Goal: Information Seeking & Learning: Find specific page/section

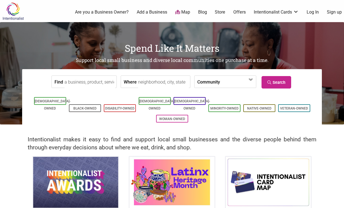
click at [99, 81] on input "Find" at bounding box center [90, 82] width 51 height 12
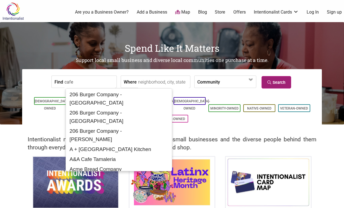
type input "cafe"
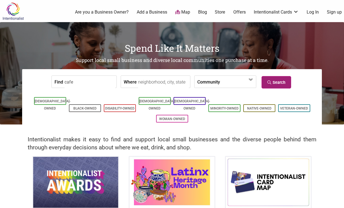
click at [274, 82] on link "Search" at bounding box center [277, 82] width 30 height 12
click at [204, 81] on label "Community" at bounding box center [209, 82] width 23 height 12
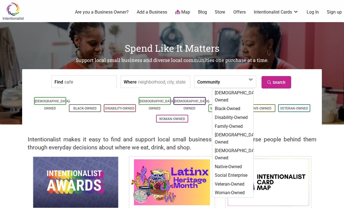
click at [161, 82] on input "Where" at bounding box center [163, 82] width 51 height 12
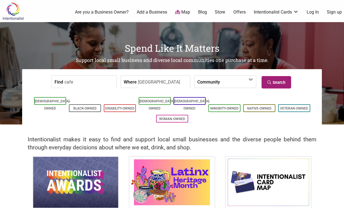
type input "seattle"
click at [277, 84] on link "Search" at bounding box center [277, 82] width 30 height 12
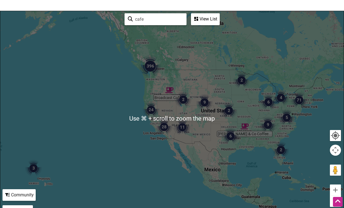
scroll to position [72, 0]
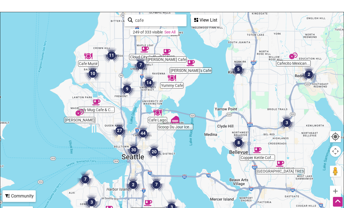
drag, startPoint x: 80, startPoint y: 91, endPoint x: 103, endPoint y: 125, distance: 41.3
click at [103, 125] on div at bounding box center [172, 120] width 344 height 216
click at [203, 22] on div "View List" at bounding box center [206, 20] width 28 height 11
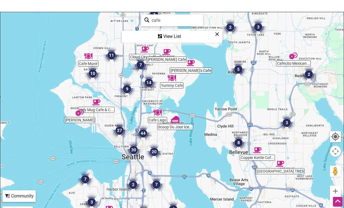
click at [159, 35] on icon at bounding box center [160, 36] width 4 height 4
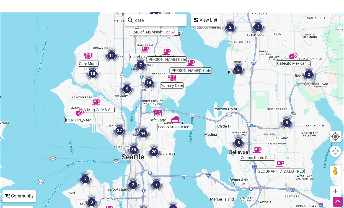
click at [201, 21] on div "View List" at bounding box center [206, 20] width 28 height 11
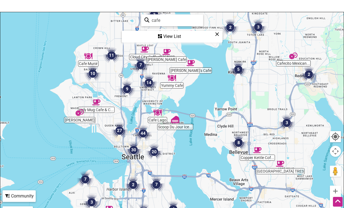
click at [165, 35] on div "View List" at bounding box center [172, 36] width 100 height 11
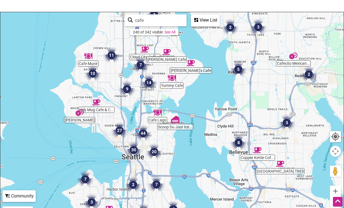
click at [206, 18] on div "View List" at bounding box center [206, 20] width 28 height 11
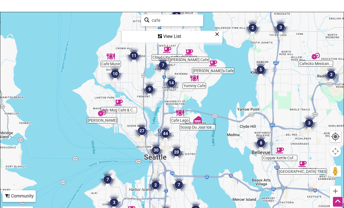
drag, startPoint x: 63, startPoint y: 93, endPoint x: 86, endPoint y: 94, distance: 23.0
click at [86, 94] on div at bounding box center [172, 120] width 344 height 216
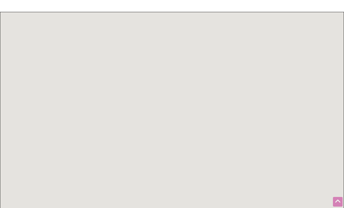
scroll to position [72, 0]
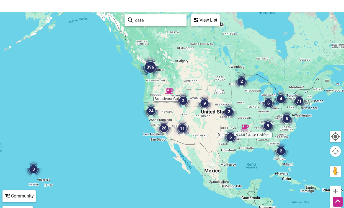
click at [197, 20] on icon at bounding box center [196, 20] width 4 height 4
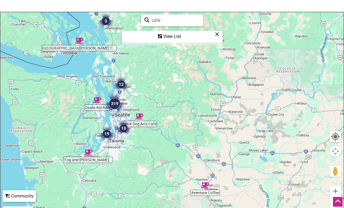
click at [167, 33] on div "View List" at bounding box center [172, 36] width 100 height 11
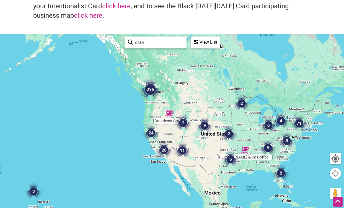
scroll to position [55, 0]
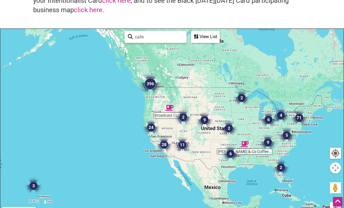
click at [207, 39] on div "View List" at bounding box center [206, 37] width 28 height 11
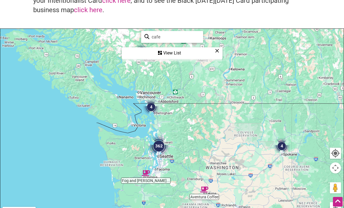
click at [160, 144] on img "362" at bounding box center [159, 146] width 22 height 22
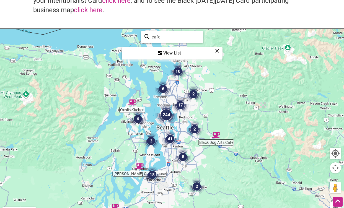
click at [169, 111] on img "244" at bounding box center [166, 115] width 22 height 22
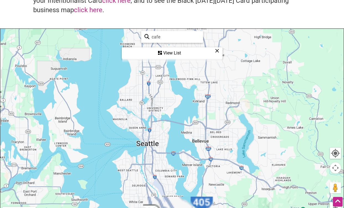
click at [178, 37] on input "cafe" at bounding box center [175, 37] width 50 height 11
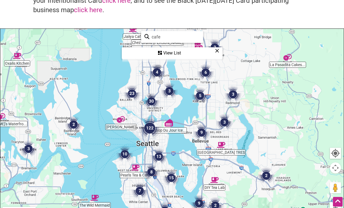
drag, startPoint x: 178, startPoint y: 37, endPoint x: 122, endPoint y: 36, distance: 56.5
click at [122, 36] on div "Petit Pierre Bakery Chez Grand-pere B... Scoop Du Jour Ice... The Cottage Monic…" at bounding box center [172, 137] width 344 height 216
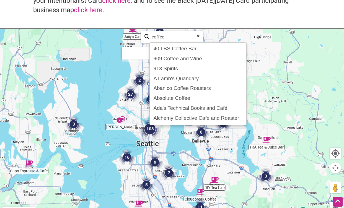
type input "coffee"
click at [198, 11] on h4 "Explore all of the business listings and #SpendLikeItMatters. To discover where…" at bounding box center [172, 1] width 278 height 28
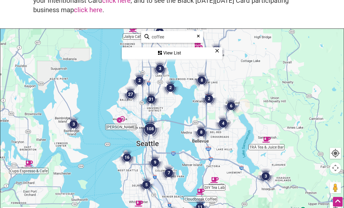
click at [163, 52] on div "View List" at bounding box center [172, 53] width 100 height 11
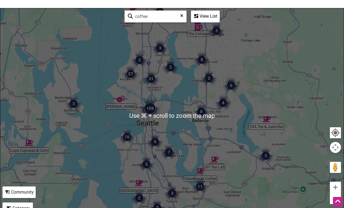
scroll to position [73, 0]
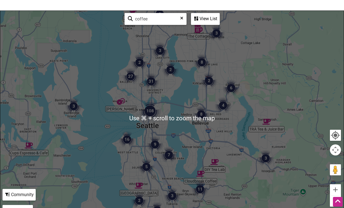
click at [200, 18] on div "View List" at bounding box center [206, 19] width 28 height 11
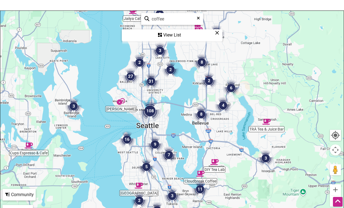
click at [12, 208] on div "Category" at bounding box center [17, 211] width 29 height 11
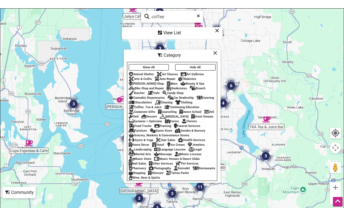
scroll to position [76, 0]
click at [145, 105] on div "Coffee, Tea & Juice" at bounding box center [145, 107] width 33 height 4
click at [178, 32] on div "View List" at bounding box center [172, 32] width 100 height 11
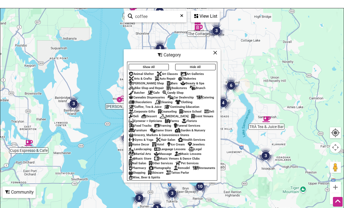
click at [258, 64] on div "To navigate, press the arrow keys." at bounding box center [172, 116] width 344 height 216
click at [216, 53] on icon at bounding box center [215, 53] width 4 height 0
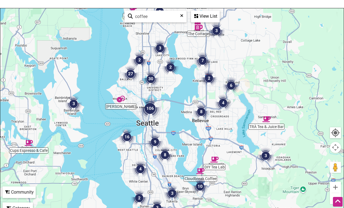
click at [147, 109] on img "106" at bounding box center [150, 109] width 22 height 22
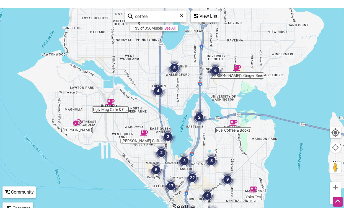
drag, startPoint x: 129, startPoint y: 76, endPoint x: 155, endPoint y: 139, distance: 68.5
click at [155, 139] on div "To navigate, press the arrow keys." at bounding box center [172, 116] width 344 height 216
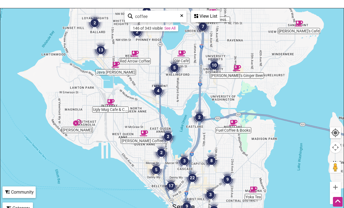
click at [159, 90] on img "4" at bounding box center [158, 91] width 17 height 17
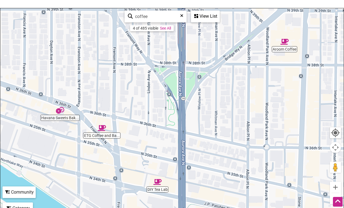
click at [58, 111] on img "Havana Sweets Bakeshop" at bounding box center [60, 110] width 8 height 8
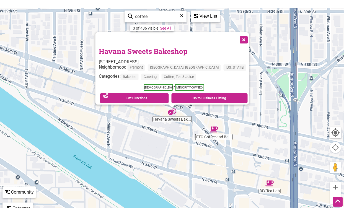
click at [215, 129] on img "ETG Coffee and Bakery" at bounding box center [214, 129] width 8 height 8
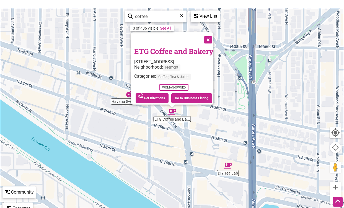
click at [228, 167] on img "DIY Tea Lab" at bounding box center [228, 166] width 8 height 8
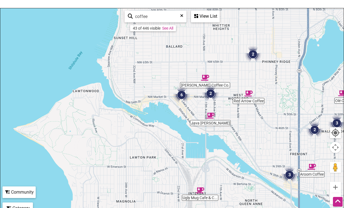
drag, startPoint x: 51, startPoint y: 123, endPoint x: 228, endPoint y: 172, distance: 183.8
click at [228, 172] on div "To navigate, press the arrow keys." at bounding box center [172, 116] width 344 height 216
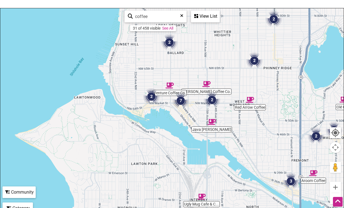
click at [171, 92] on div "To navigate, press the arrow keys." at bounding box center [172, 116] width 344 height 216
click at [171, 84] on img "Venture Coffee Co." at bounding box center [170, 85] width 8 height 8
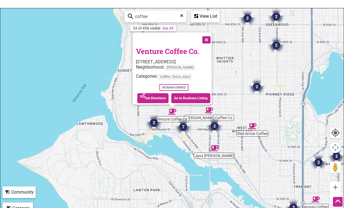
click at [155, 123] on img "2" at bounding box center [154, 123] width 17 height 17
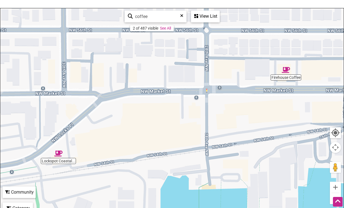
click at [58, 153] on img "Lockspot Coastal Coffee" at bounding box center [58, 154] width 8 height 8
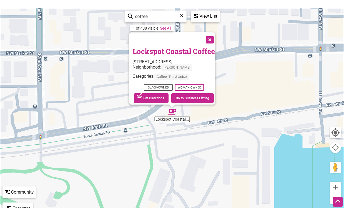
click at [256, 80] on div "To navigate, press the arrow keys. Lockspot Coastal Coffee 3005 NW Locks Pl, Se…" at bounding box center [172, 116] width 344 height 216
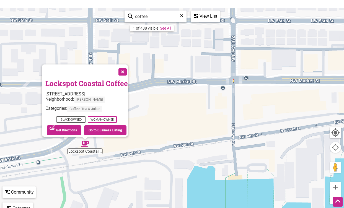
drag, startPoint x: 256, startPoint y: 80, endPoint x: 168, endPoint y: 112, distance: 94.1
click at [168, 112] on div "To navigate, press the arrow keys. Lockspot Coastal Coffee 3005 NW Locks Pl, Se…" at bounding box center [172, 116] width 344 height 216
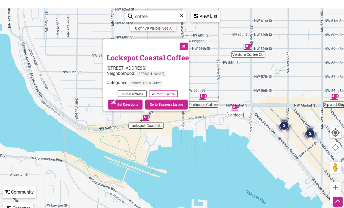
click at [235, 106] on img "Cardoon" at bounding box center [235, 108] width 8 height 8
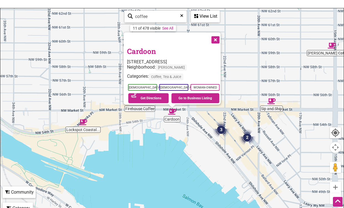
click at [218, 34] on button "Close" at bounding box center [215, 39] width 14 height 14
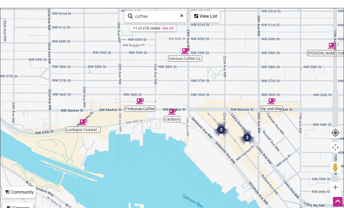
click at [140, 103] on img "Firehouse Coffee" at bounding box center [140, 101] width 8 height 8
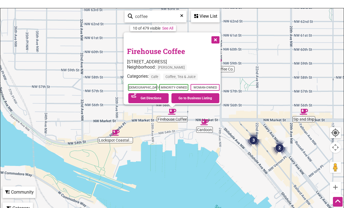
click at [304, 112] on img "Sip and Ship" at bounding box center [304, 112] width 8 height 8
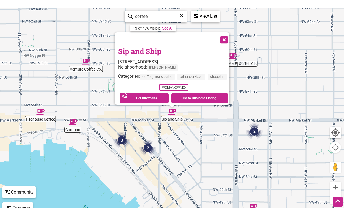
click at [121, 141] on img "3" at bounding box center [122, 140] width 17 height 17
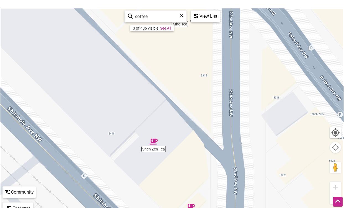
click at [153, 142] on img "Shen Zen Tea" at bounding box center [154, 142] width 8 height 8
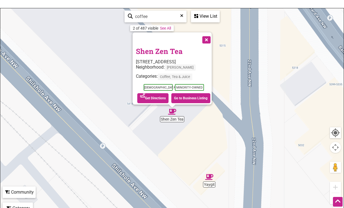
click at [209, 184] on div "To navigate, press the arrow keys. Shen Zen Tea 5416 Shilshole Ave NW, Seattle,…" at bounding box center [172, 116] width 344 height 216
click at [209, 180] on img "Yaygit" at bounding box center [209, 177] width 8 height 8
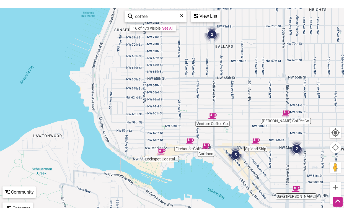
click at [206, 155] on div "To navigate, press the arrow keys." at bounding box center [172, 116] width 344 height 216
click at [190, 139] on img "Firehouse Coffee" at bounding box center [190, 141] width 8 height 8
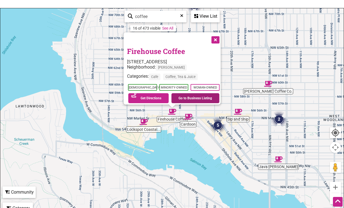
click at [184, 96] on link "Go to Business Listing" at bounding box center [195, 98] width 48 height 10
click at [247, 76] on div "To navigate, press the arrow keys. Firehouse Coffee 2622 NW Market St, Seattle,…" at bounding box center [172, 116] width 344 height 216
click at [219, 35] on button "Close" at bounding box center [215, 39] width 14 height 14
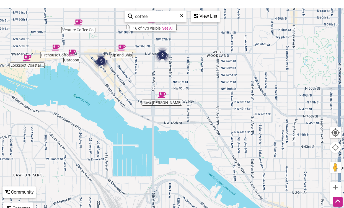
drag, startPoint x: 306, startPoint y: 146, endPoint x: 187, endPoint y: 78, distance: 137.4
click at [187, 78] on div "To navigate, press the arrow keys." at bounding box center [172, 116] width 344 height 216
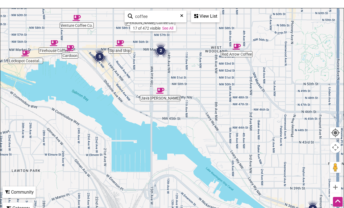
click at [238, 47] on img "Red Arrow Coffee" at bounding box center [237, 47] width 8 height 8
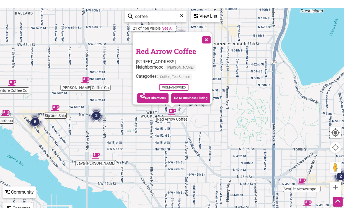
click at [144, 180] on div "To navigate, press the arrow keys. Red Arrow Coffee 425 NW Market St, Seattle, …" at bounding box center [172, 116] width 344 height 216
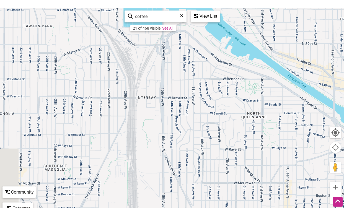
drag, startPoint x: 144, startPoint y: 180, endPoint x: 224, endPoint y: -32, distance: 227.0
click at [224, 0] on html "× Menu 0 Add a Business Map Blog Store Offers Intentionalist Cards Buy Black Ca…" at bounding box center [172, 28] width 344 height 208
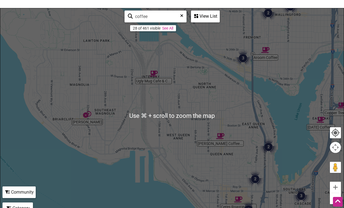
scroll to position [76, 0]
click at [94, 122] on div "To navigate, press the arrow keys." at bounding box center [172, 117] width 344 height 216
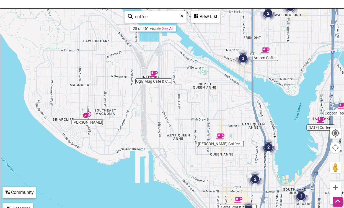
click at [86, 115] on img "Petit Pierre Bakery" at bounding box center [87, 115] width 8 height 8
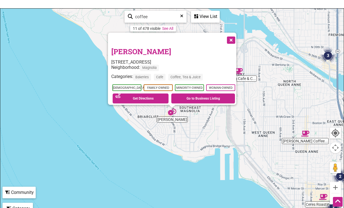
click at [208, 129] on div "To navigate, press the arrow keys. Petit Pierre Bakery 3204 W McGraw St, Seattl…" at bounding box center [172, 117] width 344 height 216
click at [232, 34] on button "Close" at bounding box center [231, 40] width 14 height 14
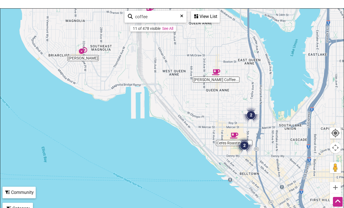
drag, startPoint x: 273, startPoint y: 125, endPoint x: 181, endPoint y: 62, distance: 111.2
click at [181, 62] on div "To navigate, press the arrow keys." at bounding box center [172, 117] width 344 height 216
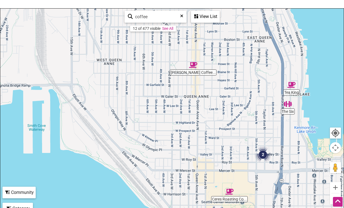
drag, startPoint x: 237, startPoint y: 116, endPoint x: 211, endPoint y: 151, distance: 44.0
click at [211, 151] on div "To navigate, press the arrow keys." at bounding box center [172, 117] width 344 height 216
click at [266, 154] on img "2" at bounding box center [263, 155] width 17 height 17
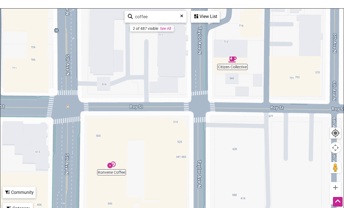
click at [235, 60] on img "Citizen Collective" at bounding box center [233, 59] width 8 height 8
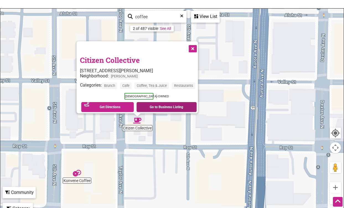
click at [162, 104] on link "Go to Business Listing" at bounding box center [167, 107] width 60 height 10
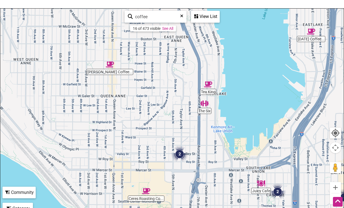
drag, startPoint x: 114, startPoint y: 116, endPoint x: 141, endPoint y: 129, distance: 30.0
click at [141, 129] on div "To navigate, press the arrow keys." at bounding box center [172, 117] width 344 height 216
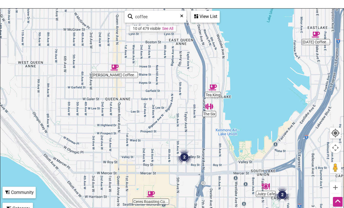
click at [114, 67] on img "Queen Anne Coffee Co." at bounding box center [115, 67] width 8 height 8
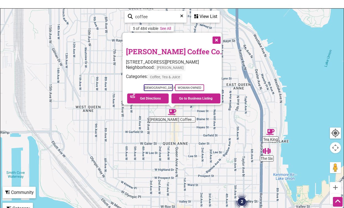
click at [110, 116] on div "To navigate, press the arrow keys. Queen Anne Coffee Co. 1811 Queen Anne Ave N,…" at bounding box center [172, 117] width 344 height 216
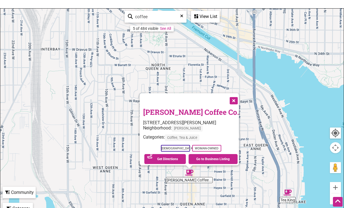
drag, startPoint x: 110, startPoint y: 116, endPoint x: 127, endPoint y: 177, distance: 63.6
click at [127, 177] on div "To navigate, press the arrow keys. Queen Anne Coffee Co. 1811 Queen Anne Ave N,…" at bounding box center [172, 117] width 344 height 216
click at [232, 97] on button "Close" at bounding box center [233, 100] width 14 height 14
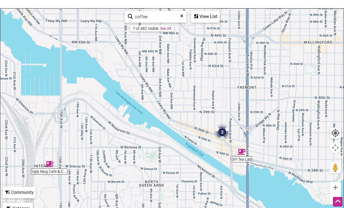
drag, startPoint x: 171, startPoint y: 75, endPoint x: 165, endPoint y: 193, distance: 117.9
click at [165, 193] on div "To navigate, press the arrow keys." at bounding box center [172, 117] width 344 height 216
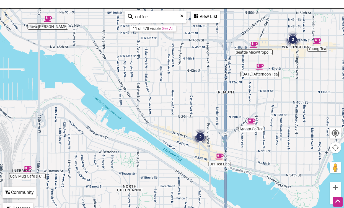
drag, startPoint x: 261, startPoint y: 102, endPoint x: 237, endPoint y: 107, distance: 24.3
click at [237, 107] on div "To navigate, press the arrow keys." at bounding box center [172, 117] width 344 height 216
click at [201, 135] on img "2" at bounding box center [200, 137] width 17 height 17
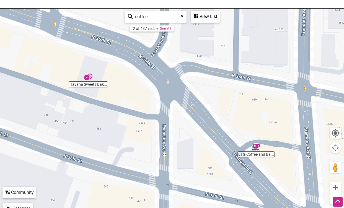
click at [88, 76] on img "Havana Sweets Bakeshop" at bounding box center [88, 77] width 8 height 8
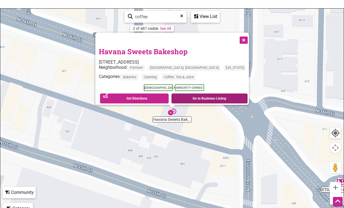
click at [189, 95] on link "Go to Business Listing" at bounding box center [209, 99] width 76 height 10
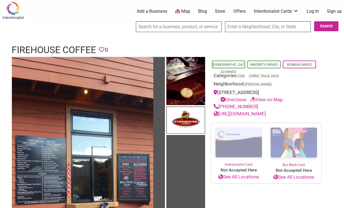
scroll to position [3, 0]
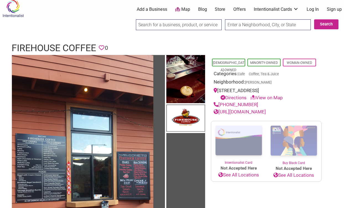
click at [185, 8] on link "Map" at bounding box center [182, 9] width 15 height 6
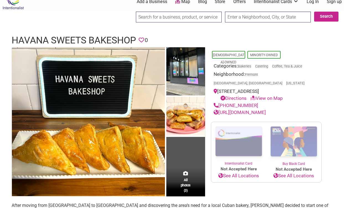
scroll to position [11, 0]
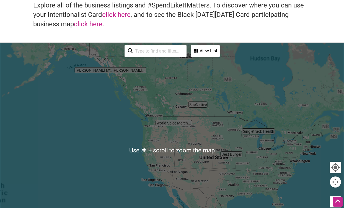
scroll to position [120, 0]
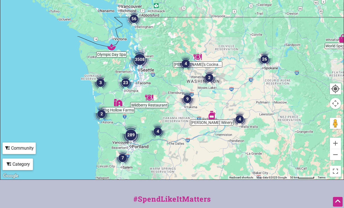
drag, startPoint x: 124, startPoint y: 29, endPoint x: 164, endPoint y: 78, distance: 62.6
click at [164, 78] on div at bounding box center [172, 72] width 344 height 216
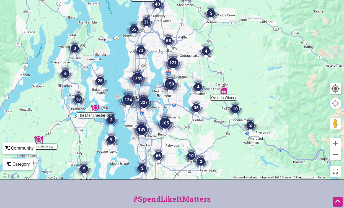
click at [26, 160] on div "Category" at bounding box center [17, 164] width 29 height 11
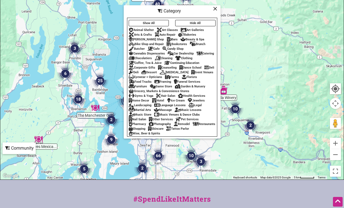
click at [144, 61] on div "Coffee, Tea & Juice" at bounding box center [145, 63] width 33 height 4
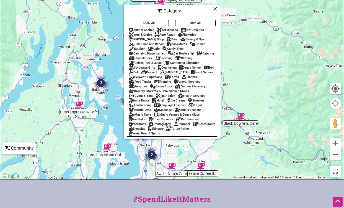
click at [216, 9] on icon at bounding box center [215, 9] width 4 height 0
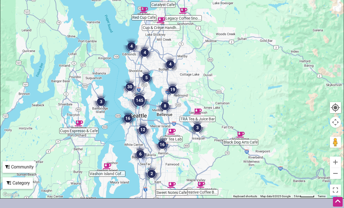
scroll to position [100, 0]
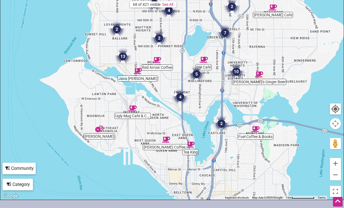
drag, startPoint x: 210, startPoint y: 156, endPoint x: 171, endPoint y: 109, distance: 61.4
click at [171, 109] on div at bounding box center [172, 92] width 344 height 216
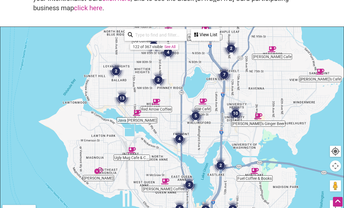
scroll to position [57, 0]
click at [204, 35] on div "View List" at bounding box center [206, 35] width 28 height 11
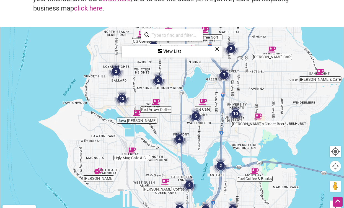
click at [132, 149] on img "Ugly Mug Cafe & Coffee Roasters – Interbay" at bounding box center [132, 151] width 8 height 8
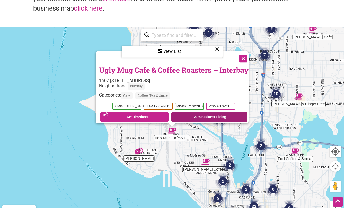
click at [213, 113] on link "Go to Business Listing" at bounding box center [209, 117] width 76 height 10
click at [247, 53] on button "Close" at bounding box center [243, 58] width 14 height 14
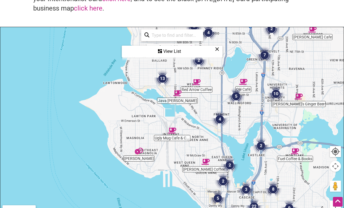
click at [161, 76] on img "13" at bounding box center [162, 78] width 17 height 17
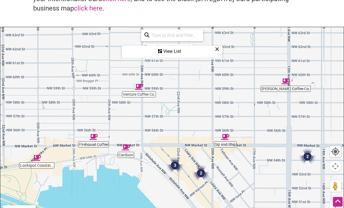
click at [140, 87] on img "Venture Coffee Co." at bounding box center [139, 87] width 8 height 8
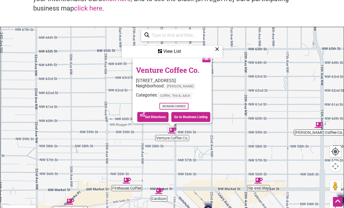
click at [230, 164] on div "To navigate, press the arrow keys. Venture Coffee Co. [STREET_ADDRESS] Neighbor…" at bounding box center [172, 135] width 344 height 216
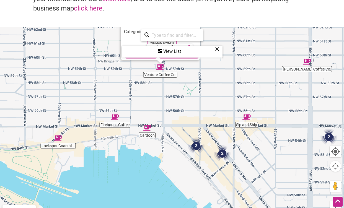
drag, startPoint x: 230, startPoint y: 164, endPoint x: 217, endPoint y: 99, distance: 66.6
click at [217, 99] on div "To navigate, press the arrow keys. Venture Coffee Co. [STREET_ADDRESS] Neighbor…" at bounding box center [172, 135] width 344 height 216
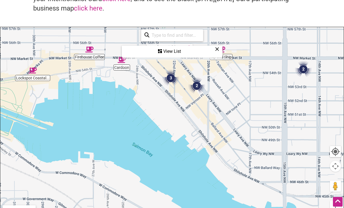
drag, startPoint x: 221, startPoint y: 162, endPoint x: 195, endPoint y: 34, distance: 130.8
click at [195, 34] on div "Firehouse Coffee Venture Coffee Co. Sip and Ship [PERSON_NAME] Coffee Co. Locks…" at bounding box center [172, 135] width 344 height 216
click at [198, 86] on img "2" at bounding box center [197, 86] width 17 height 17
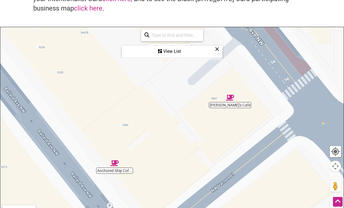
click at [231, 97] on img "Valentina's Cafe" at bounding box center [230, 98] width 8 height 8
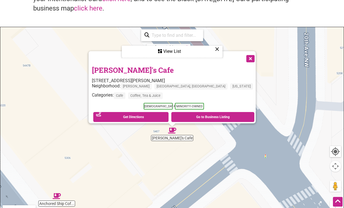
click at [57, 196] on img "Anchored Ship Coffee Bar" at bounding box center [57, 196] width 8 height 8
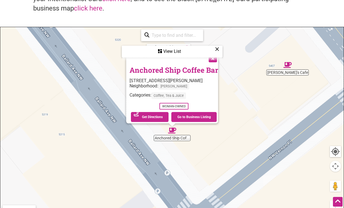
click at [289, 63] on img "Valentina's Cafe" at bounding box center [288, 65] width 8 height 8
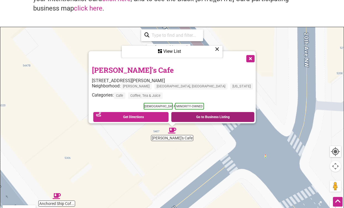
click at [189, 114] on link "Go to Business Listing" at bounding box center [212, 117] width 83 height 10
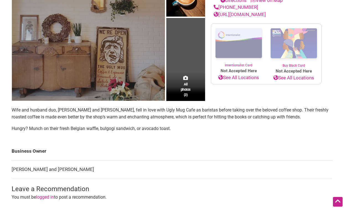
scroll to position [111, 0]
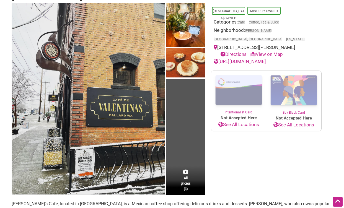
scroll to position [56, 0]
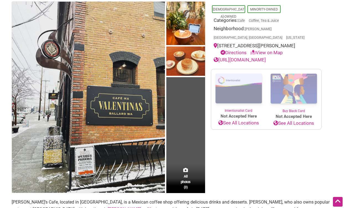
click at [240, 57] on link "[URL][DOMAIN_NAME]" at bounding box center [240, 60] width 52 height 6
